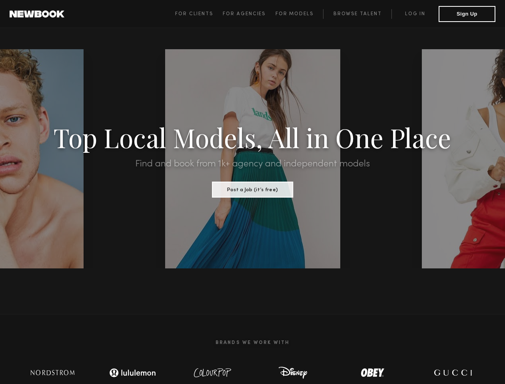
click at [196, 14] on span "For Clients" at bounding box center [194, 14] width 38 height 5
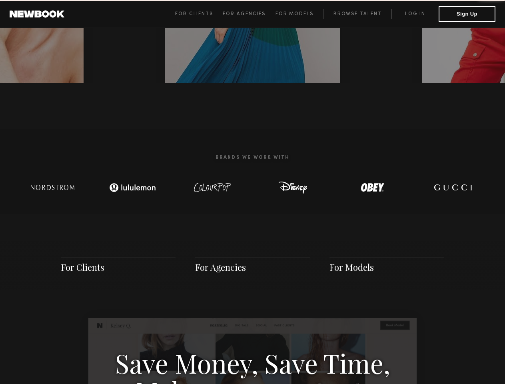
click at [246, 14] on span "For Agencies" at bounding box center [244, 14] width 43 height 5
click at [296, 14] on span "For Models" at bounding box center [295, 14] width 38 height 5
click at [467, 14] on button "Sign Up" at bounding box center [467, 14] width 57 height 16
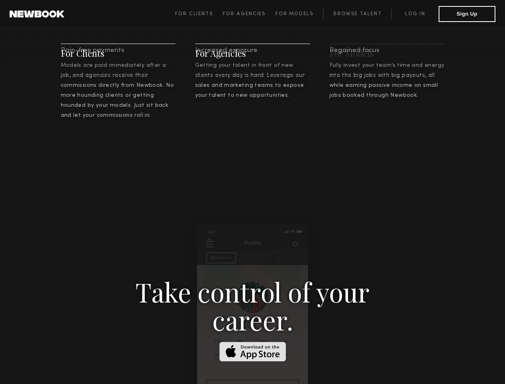
scroll to position [1151, 0]
